Goal: Task Accomplishment & Management: Use online tool/utility

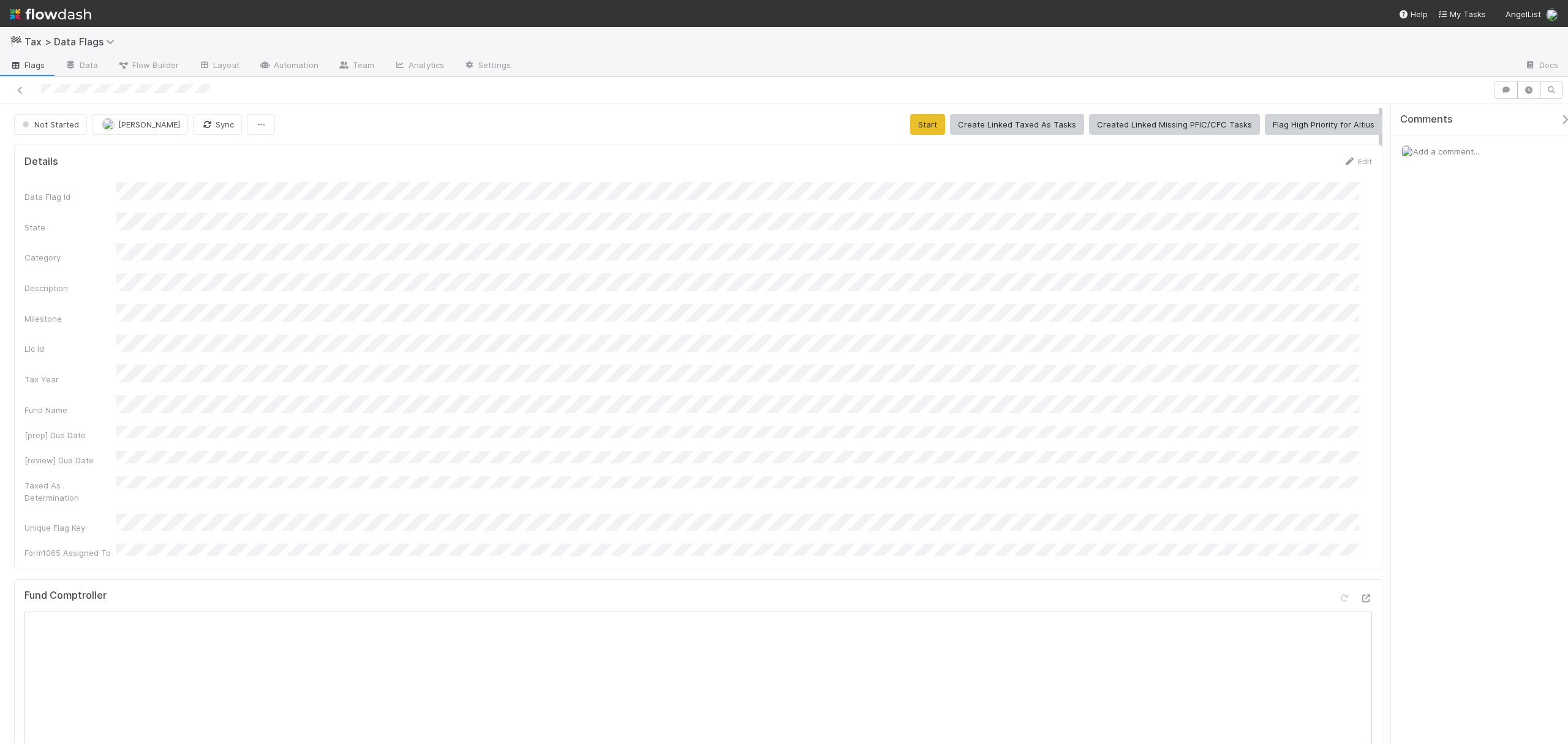
click at [687, 98] on div at bounding box center [746, 90] width 1483 height 17
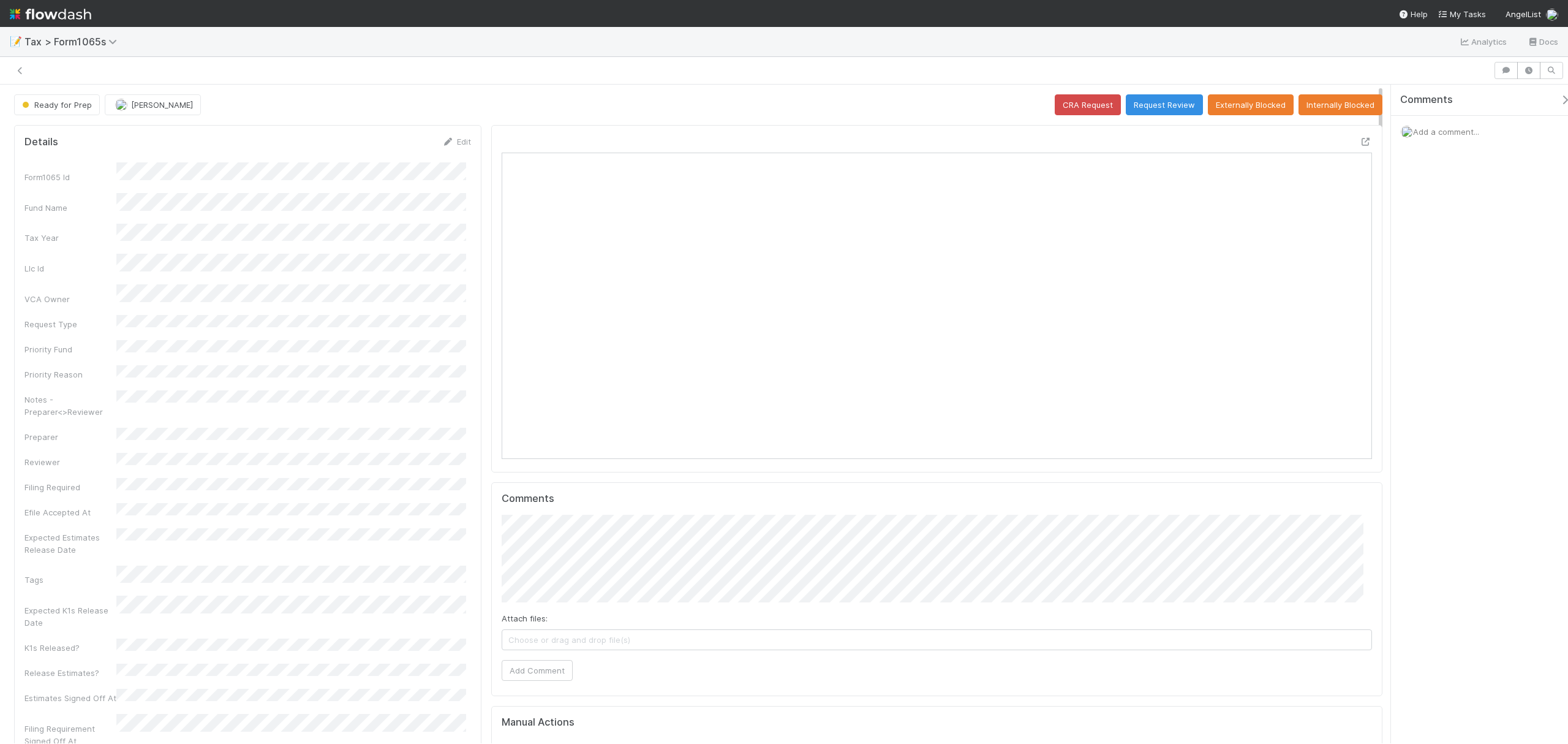
scroll to position [237, 849]
click at [1133, 112] on button "Request Review" at bounding box center [1164, 104] width 77 height 21
